Goal: Transaction & Acquisition: Purchase product/service

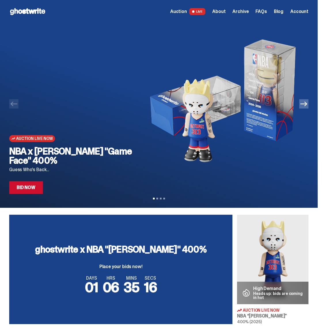
click at [36, 191] on link "Bid Now" at bounding box center [26, 187] width 34 height 13
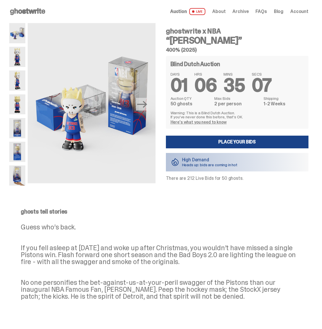
click at [21, 125] on img at bounding box center [17, 128] width 16 height 20
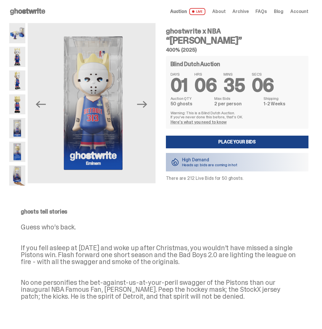
click at [18, 146] on img at bounding box center [17, 152] width 16 height 20
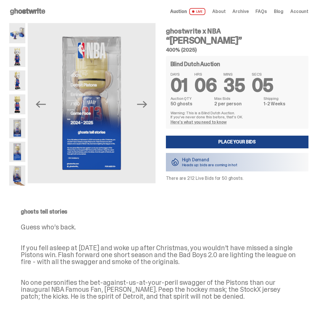
click at [17, 169] on img at bounding box center [17, 175] width 16 height 20
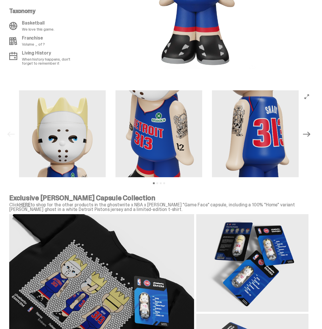
scroll to position [489, 0]
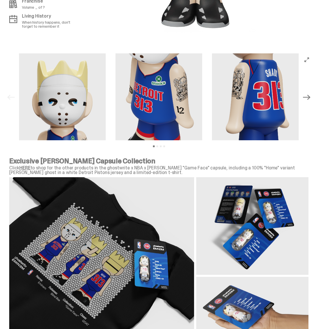
click at [236, 233] on img at bounding box center [159, 261] width 300 height 168
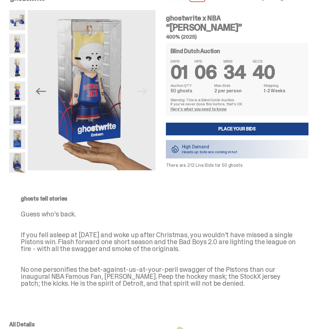
scroll to position [15, 0]
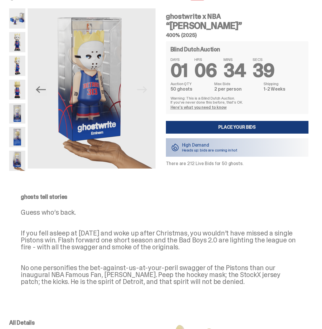
click at [209, 131] on link "Place your Bids" at bounding box center [237, 127] width 143 height 13
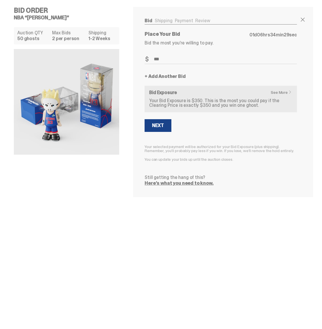
type input "***"
click at [148, 76] on link "+ Add Another Bid" at bounding box center [165, 76] width 41 height 5
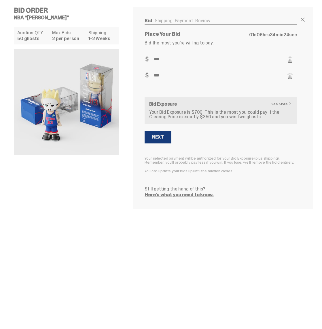
type input "***"
click at [160, 135] on div "Next" at bounding box center [158, 137] width 12 height 5
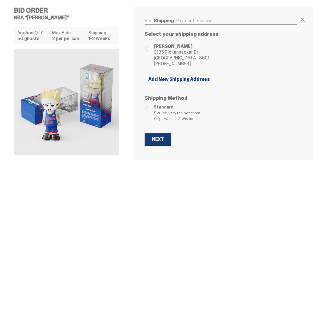
click at [159, 138] on div "Next" at bounding box center [158, 139] width 12 height 5
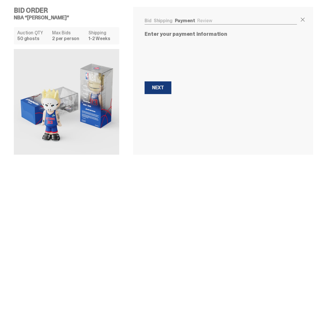
click at [168, 86] on button "Next Next" at bounding box center [158, 87] width 27 height 13
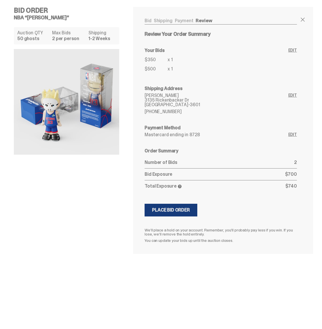
click at [180, 209] on div "Place Bid Order" at bounding box center [171, 210] width 38 height 5
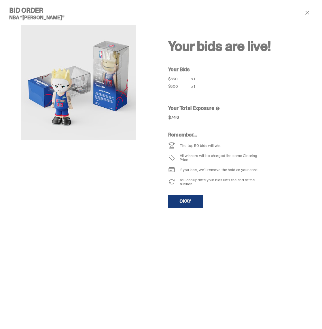
click at [189, 200] on link "OKAY" at bounding box center [185, 201] width 35 height 13
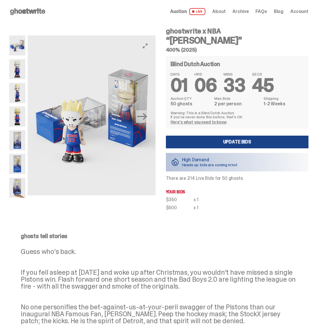
click at [138, 119] on button "Next" at bounding box center [142, 116] width 13 height 13
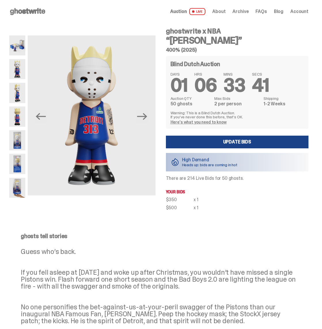
click at [26, 10] on icon at bounding box center [27, 11] width 37 height 9
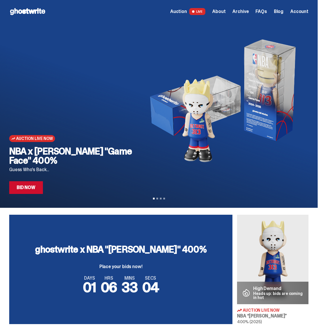
click at [185, 11] on span "Auction" at bounding box center [178, 11] width 17 height 5
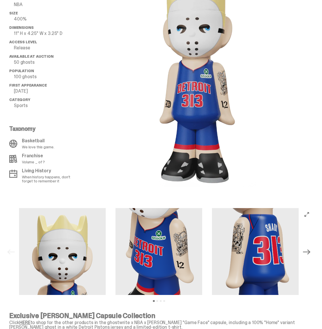
scroll to position [388, 0]
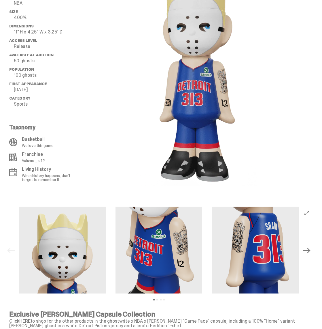
click at [311, 250] on icon "Next" at bounding box center [306, 249] width 7 height 7
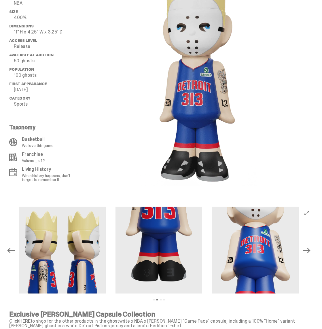
scroll to position [390, 0]
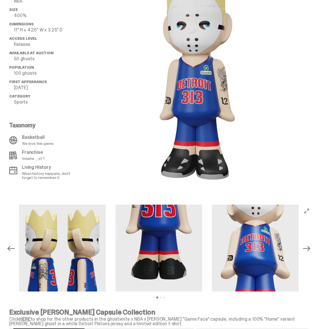
click at [311, 250] on icon "Next" at bounding box center [306, 248] width 7 height 5
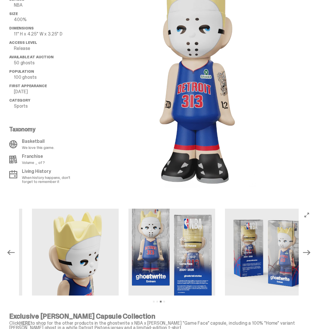
scroll to position [386, 0]
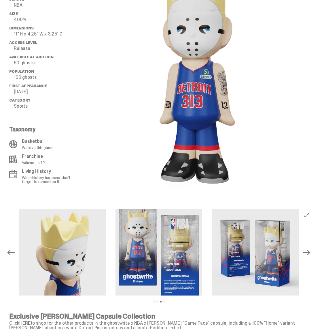
click at [311, 253] on icon "Next" at bounding box center [306, 252] width 7 height 5
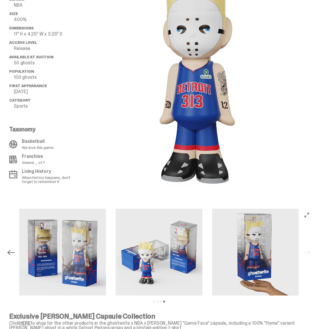
click at [312, 253] on div "Previous Next View slide 1 View slide 2 View slide 3 View slide 4" at bounding box center [159, 252] width 309 height 88
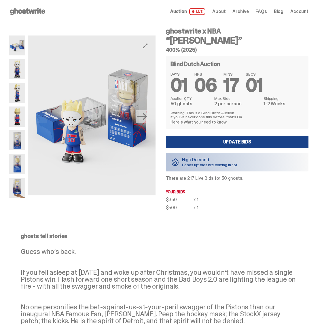
scroll to position [0, 0]
